Goal: Check status

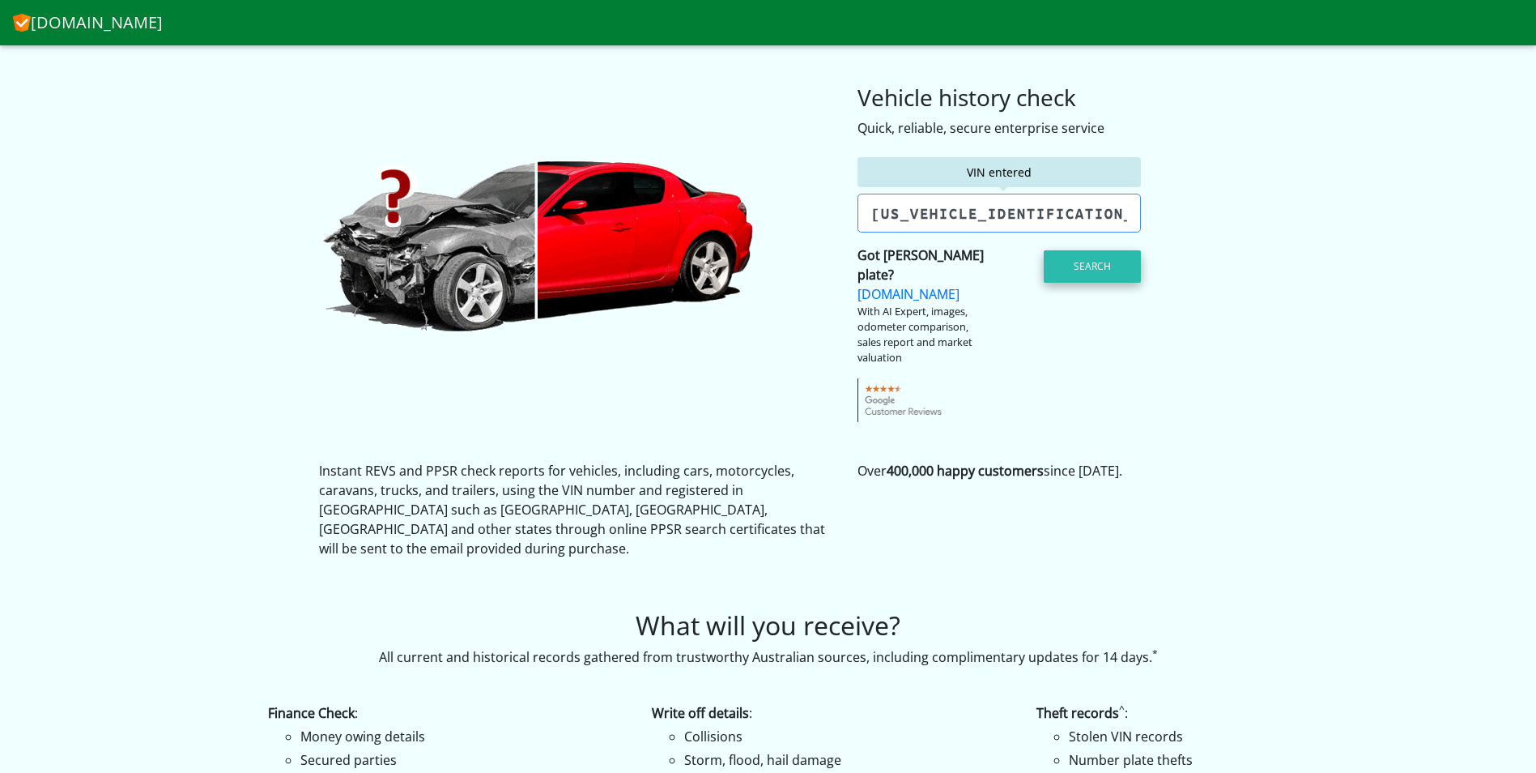
type input "[US_VEHICLE_IDENTIFICATION_NUMBER]"
click at [1062, 263] on button "Search" at bounding box center [1092, 266] width 97 height 32
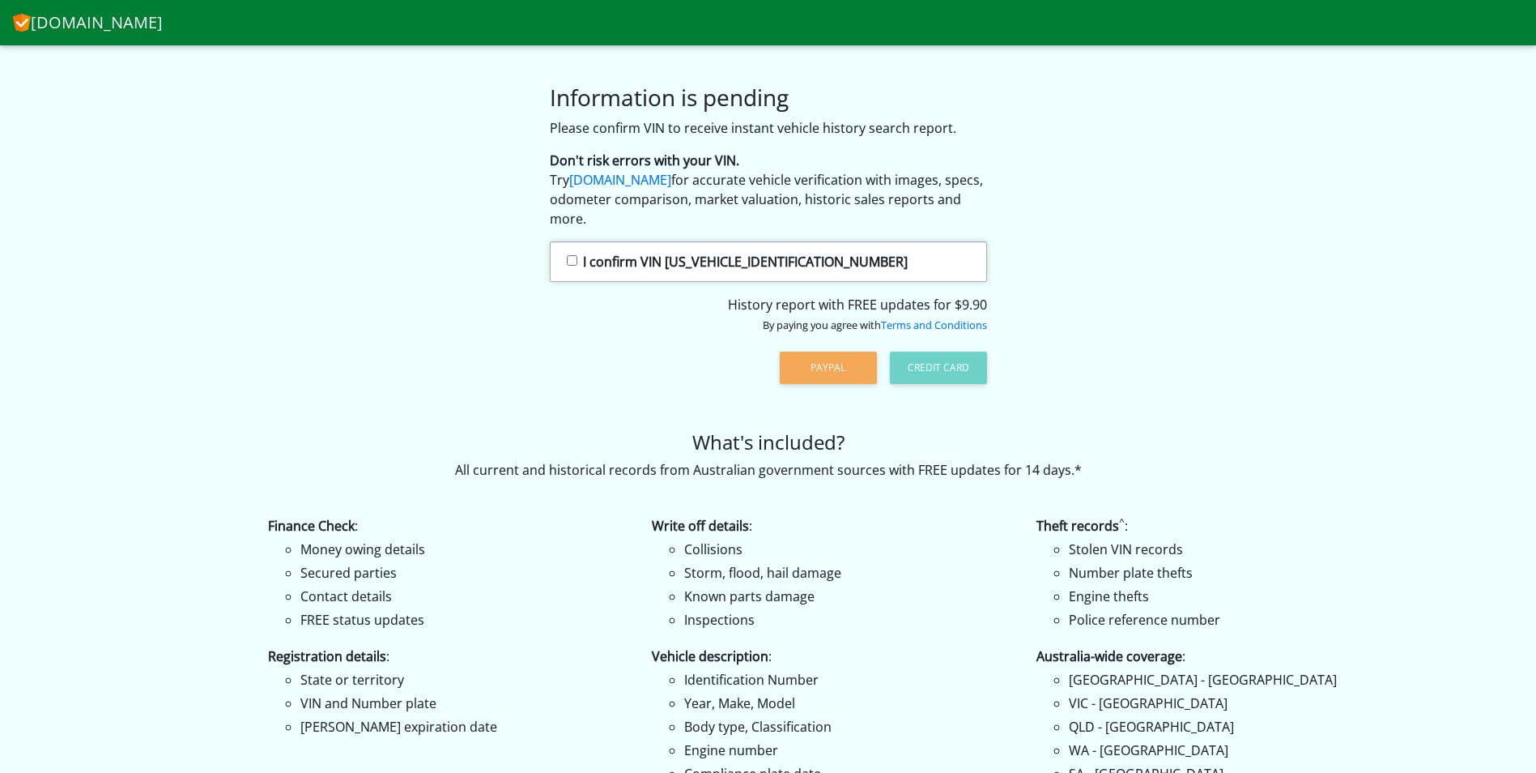
click at [571, 256] on input "I confirm VIN [US_VEHICLE_IDENTIFICATION_NUMBER]" at bounding box center [572, 260] width 11 height 11
checkbox input "true"
